Goal: Task Accomplishment & Management: Use online tool/utility

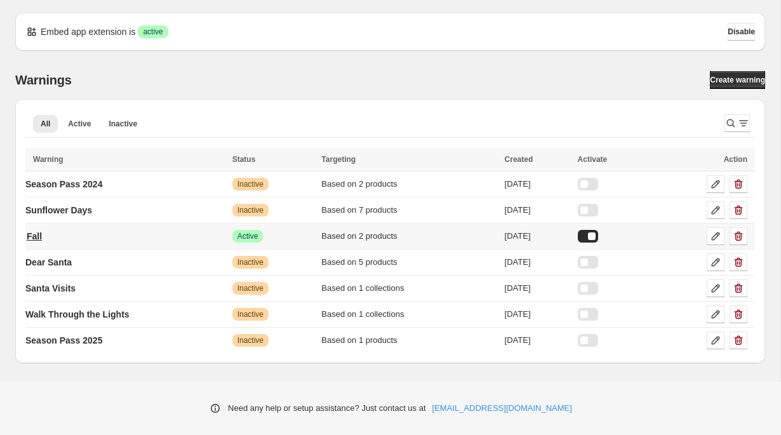
click at [29, 235] on link "Fall" at bounding box center [34, 236] width 18 height 20
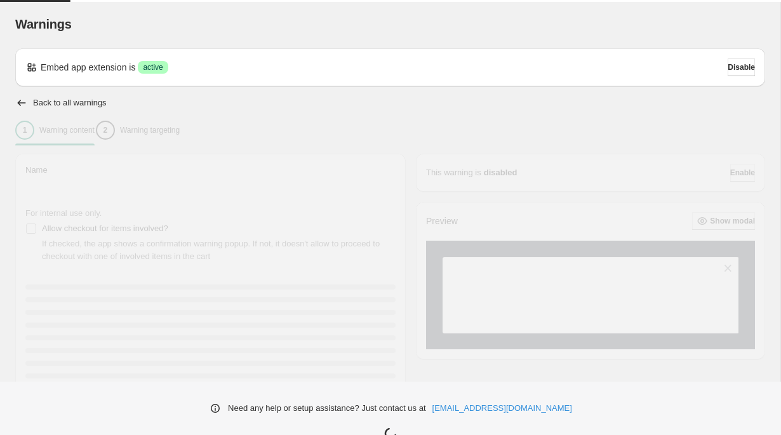
type input "****"
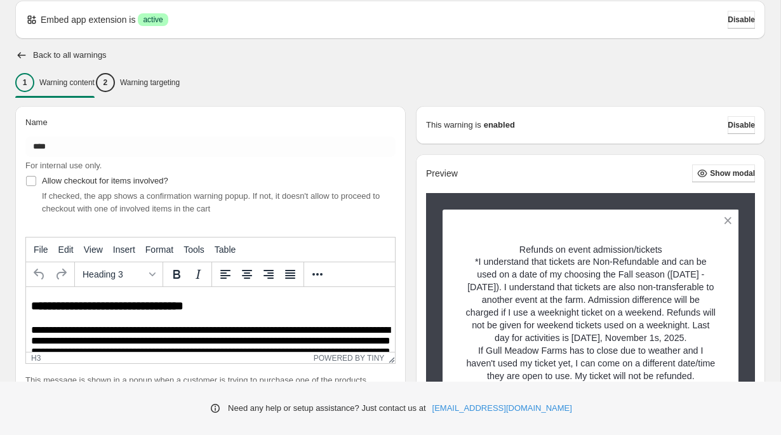
scroll to position [48, 0]
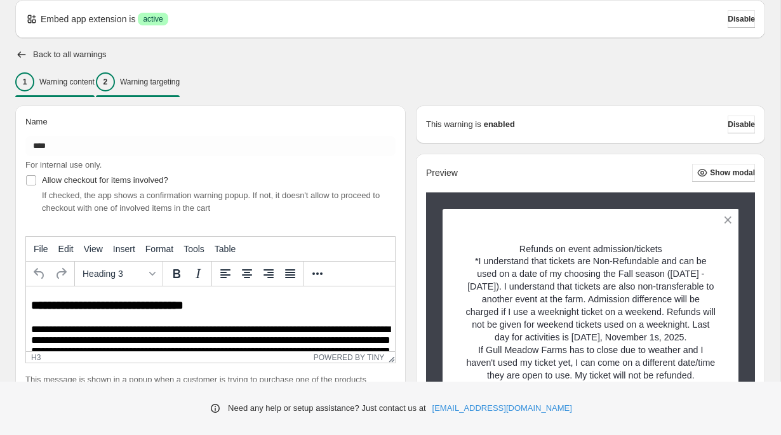
click at [168, 85] on p "Warning targeting" at bounding box center [150, 82] width 60 height 10
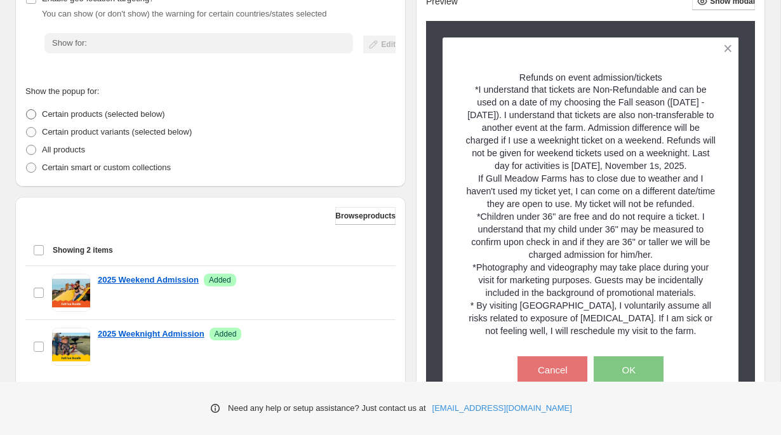
scroll to position [229, 0]
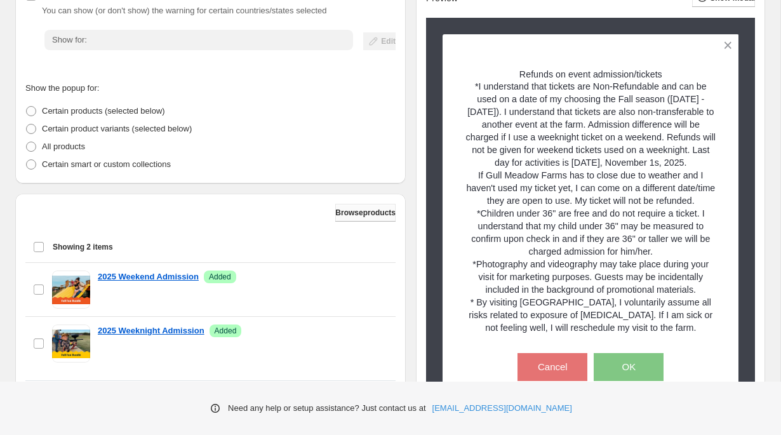
click at [338, 213] on span "Browse products" at bounding box center [365, 213] width 60 height 10
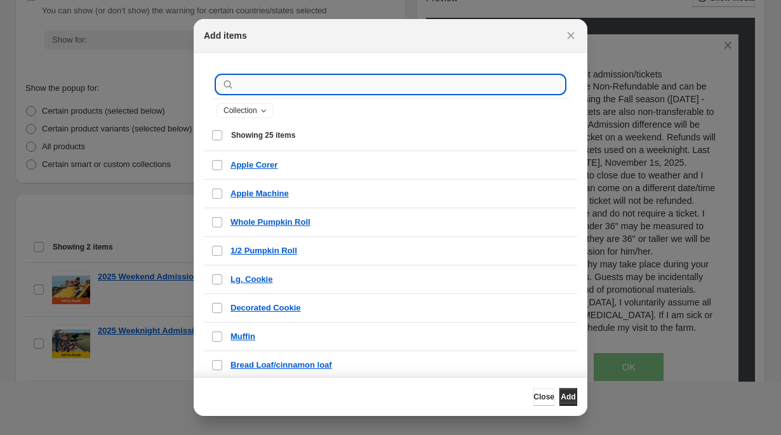
click at [315, 85] on input ":r1k:" at bounding box center [401, 85] width 328 height 18
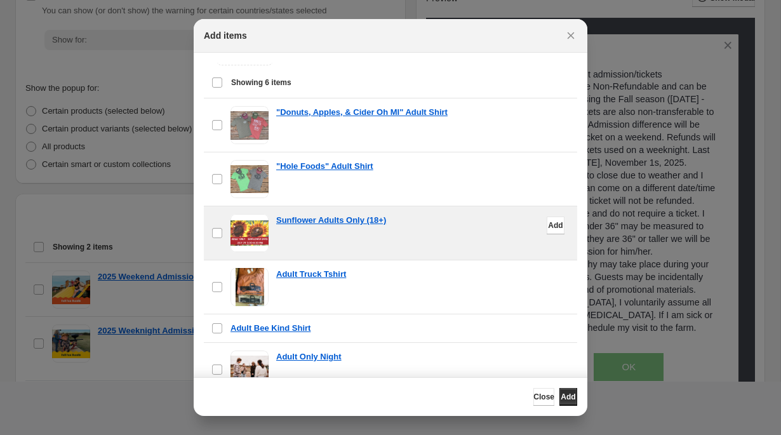
scroll to position [69, 0]
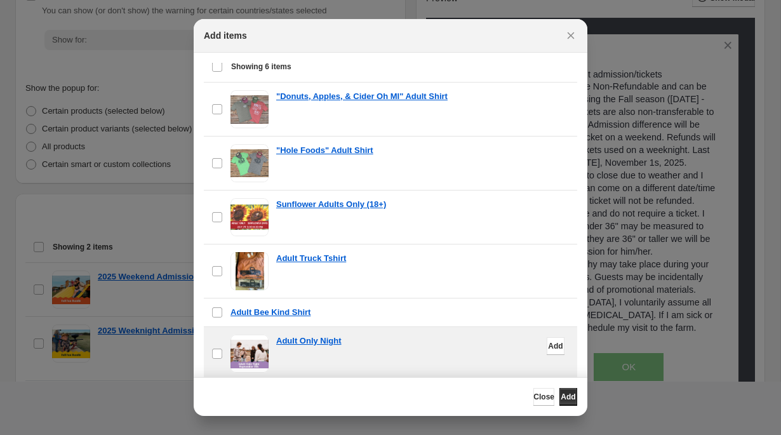
type input "*****"
click at [402, 342] on div "Adult Only Night" at bounding box center [422, 340] width 293 height 13
click at [561, 399] on span "Add" at bounding box center [567, 397] width 15 height 10
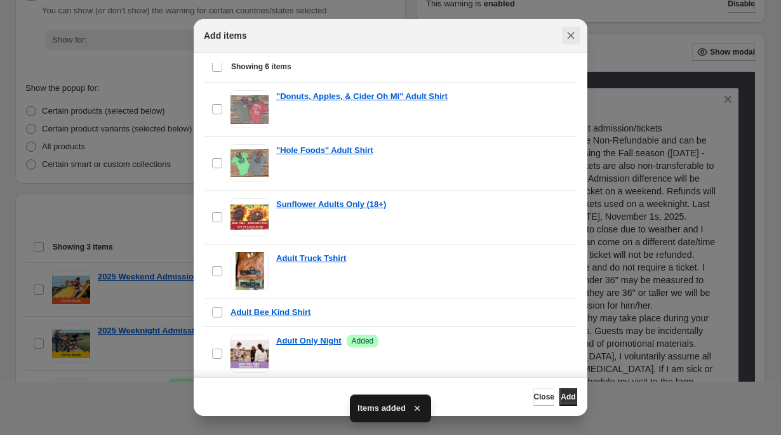
click at [574, 29] on icon "Close" at bounding box center [570, 35] width 13 height 13
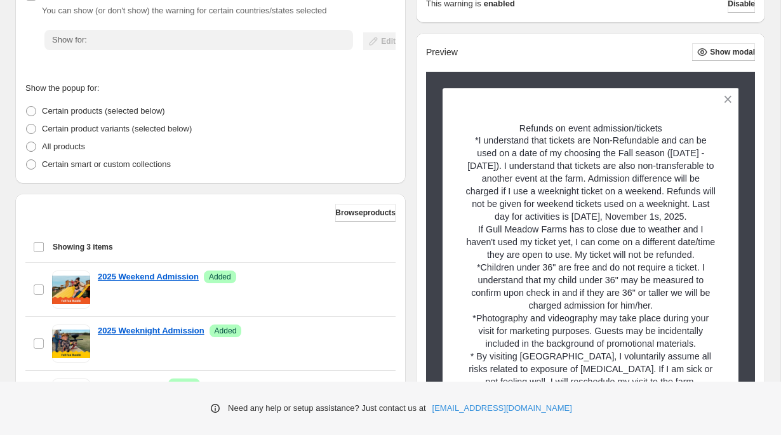
scroll to position [359, 0]
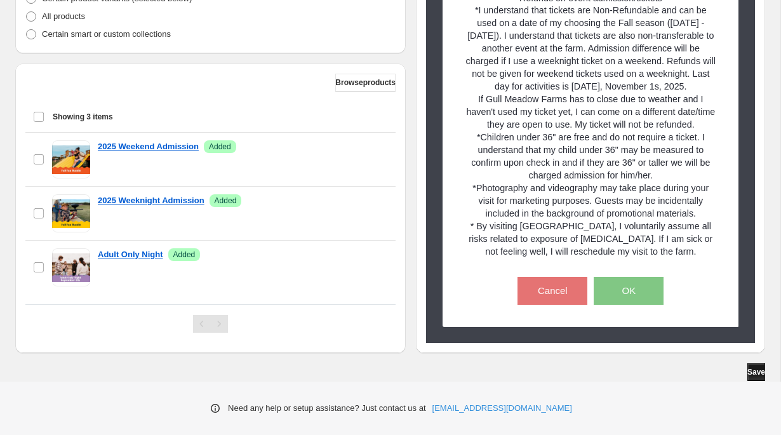
click at [760, 374] on button "Save" at bounding box center [756, 372] width 18 height 18
